Goal: Transaction & Acquisition: Purchase product/service

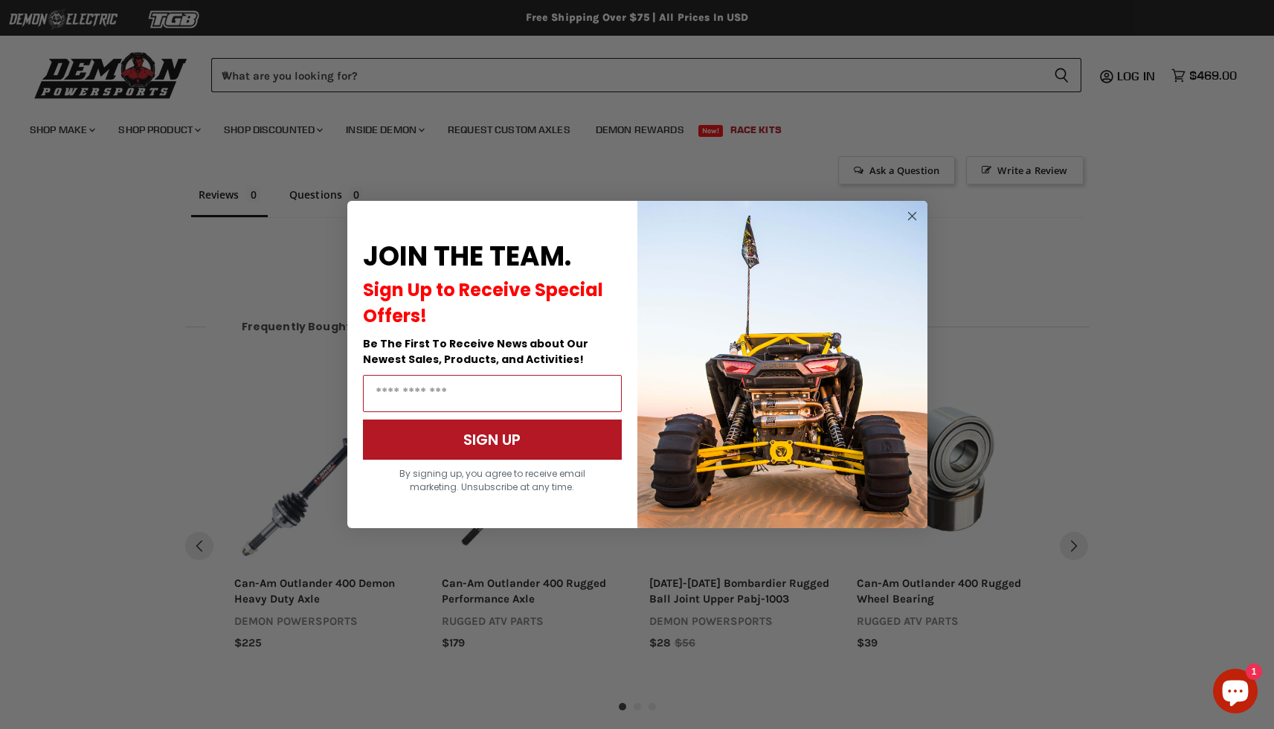
scroll to position [1552, 0]
